Goal: Find specific page/section: Find specific page/section

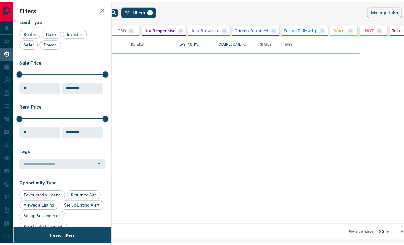
scroll to position [185, 289]
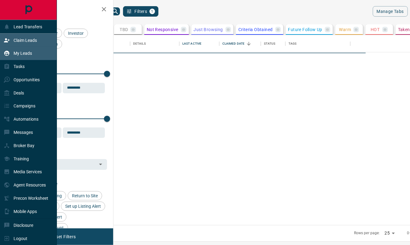
click at [15, 45] on div "Claim Leads" at bounding box center [28, 40] width 57 height 13
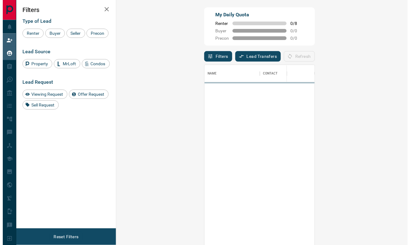
scroll to position [181, 273]
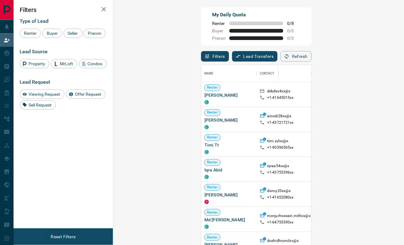
click at [15, 56] on div "Filters Type of Lead Renter Buyer Seller Precon Lead Source Property MrLoft Con…" at bounding box center [64, 114] width 100 height 228
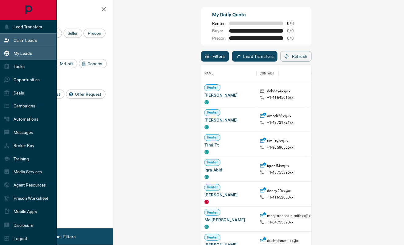
click at [7, 53] on icon at bounding box center [6, 53] width 5 height 5
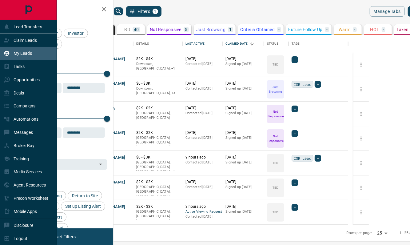
scroll to position [185, 289]
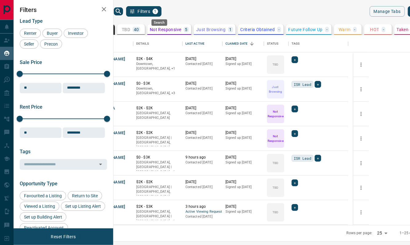
click at [122, 10] on icon "search button" at bounding box center [118, 11] width 7 height 7
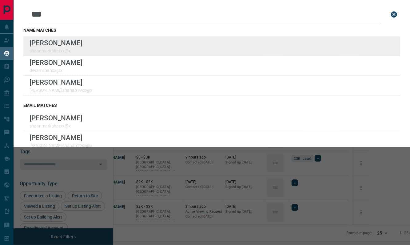
type input "***"
click at [0, 0] on div "Lead Transfers Claim Leads My Leads Tasks Opportunities Deals Campaigns Automat…" at bounding box center [205, 118] width 410 height 237
